Goal: Transaction & Acquisition: Purchase product/service

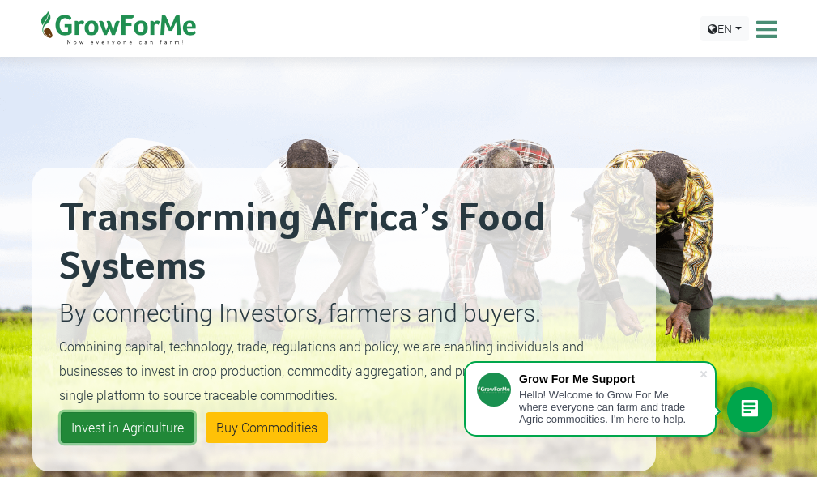
click at [103, 434] on link "Invest in Agriculture" at bounding box center [128, 427] width 134 height 31
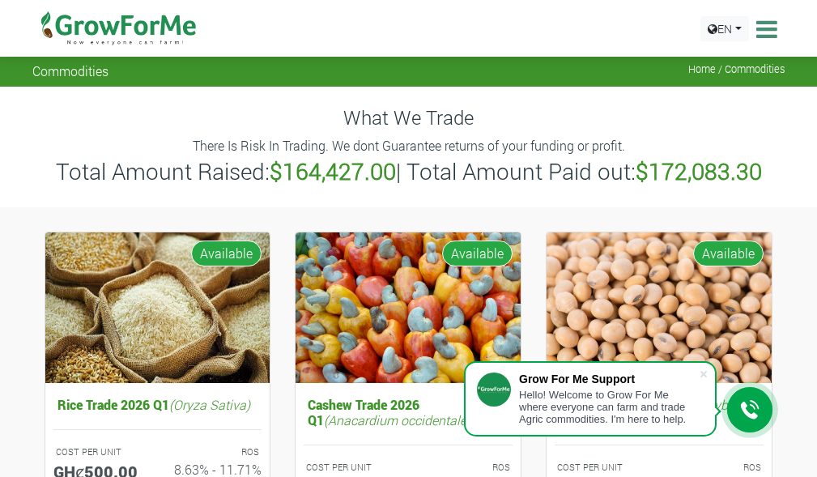
scroll to position [243, 0]
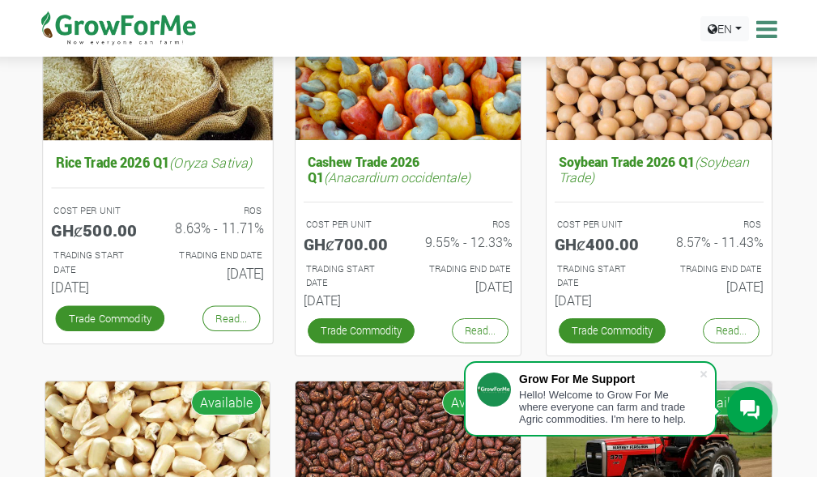
click at [240, 301] on div "Read..." at bounding box center [231, 318] width 66 height 34
click at [239, 312] on link "Read..." at bounding box center [231, 318] width 58 height 26
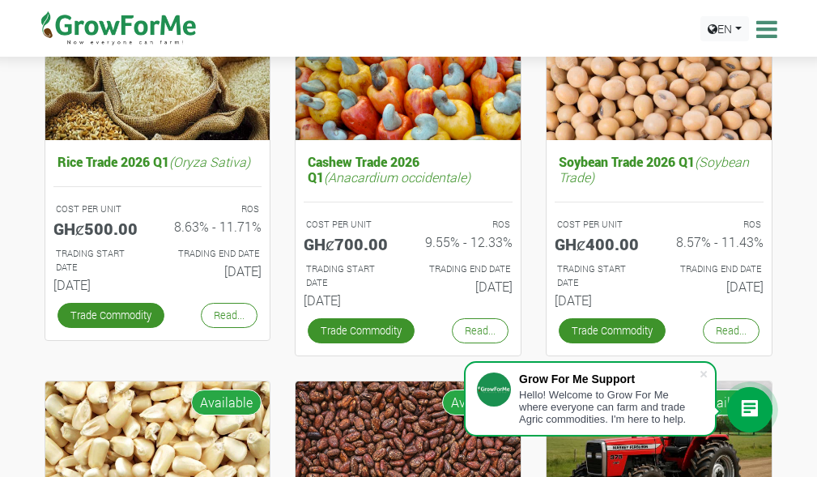
scroll to position [0, 0]
